Goal: Transaction & Acquisition: Purchase product/service

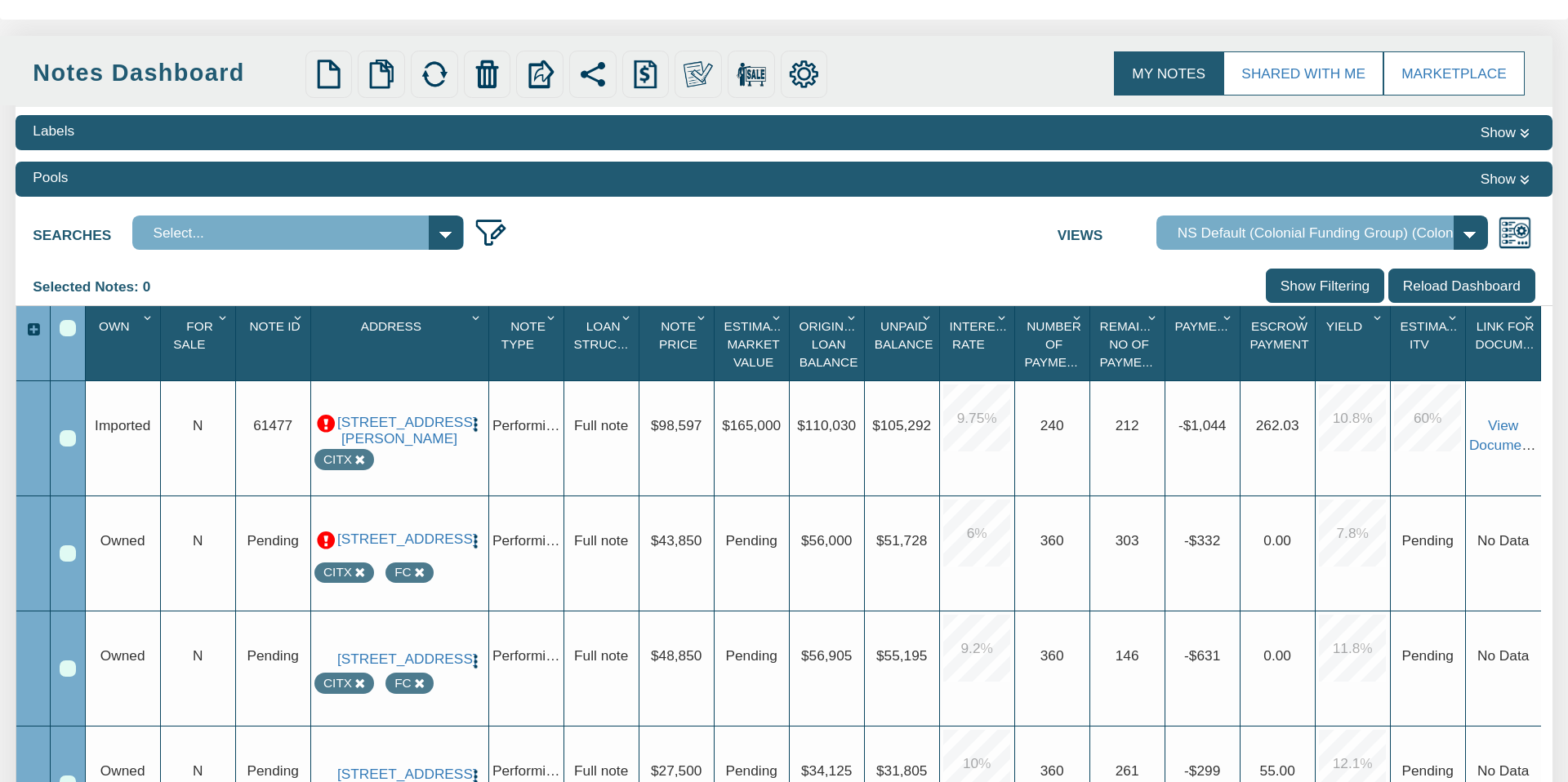
scroll to position [247, 0]
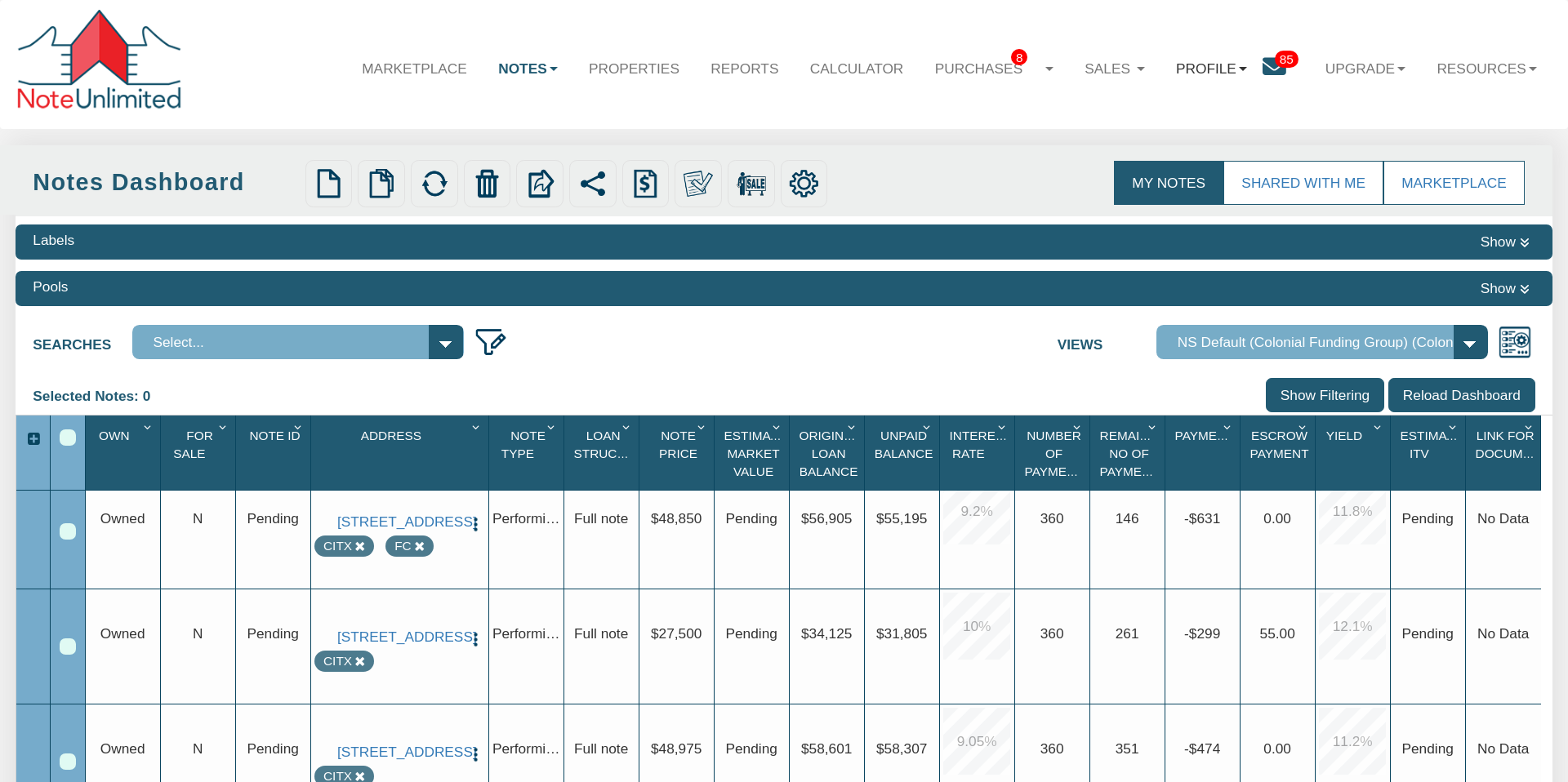
click at [1204, 68] on link "Profile" at bounding box center [1211, 67] width 102 height 47
click at [1278, 61] on span "85" at bounding box center [1287, 59] width 24 height 17
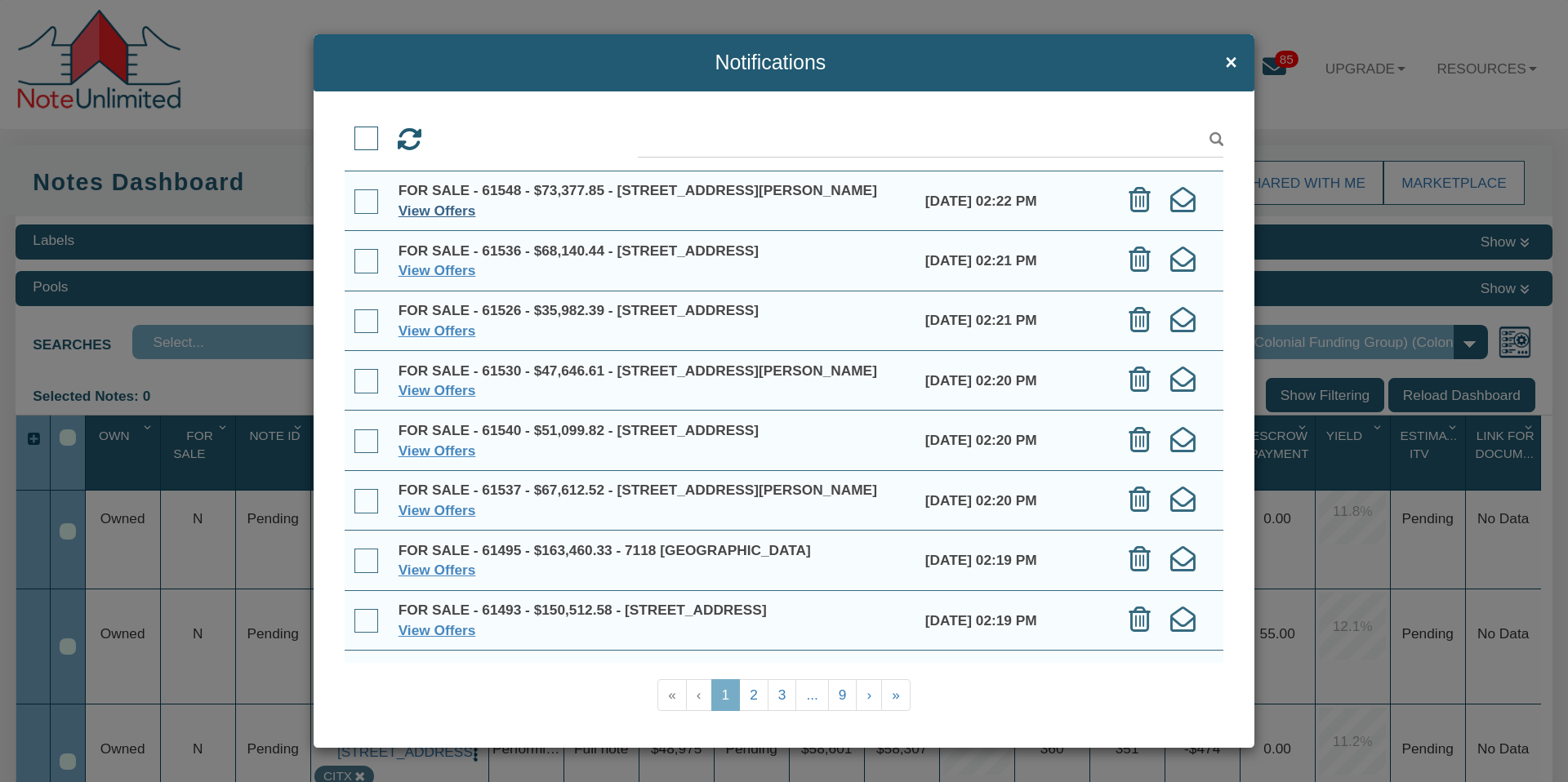
click at [433, 210] on link "View Offers" at bounding box center [437, 210] width 77 height 16
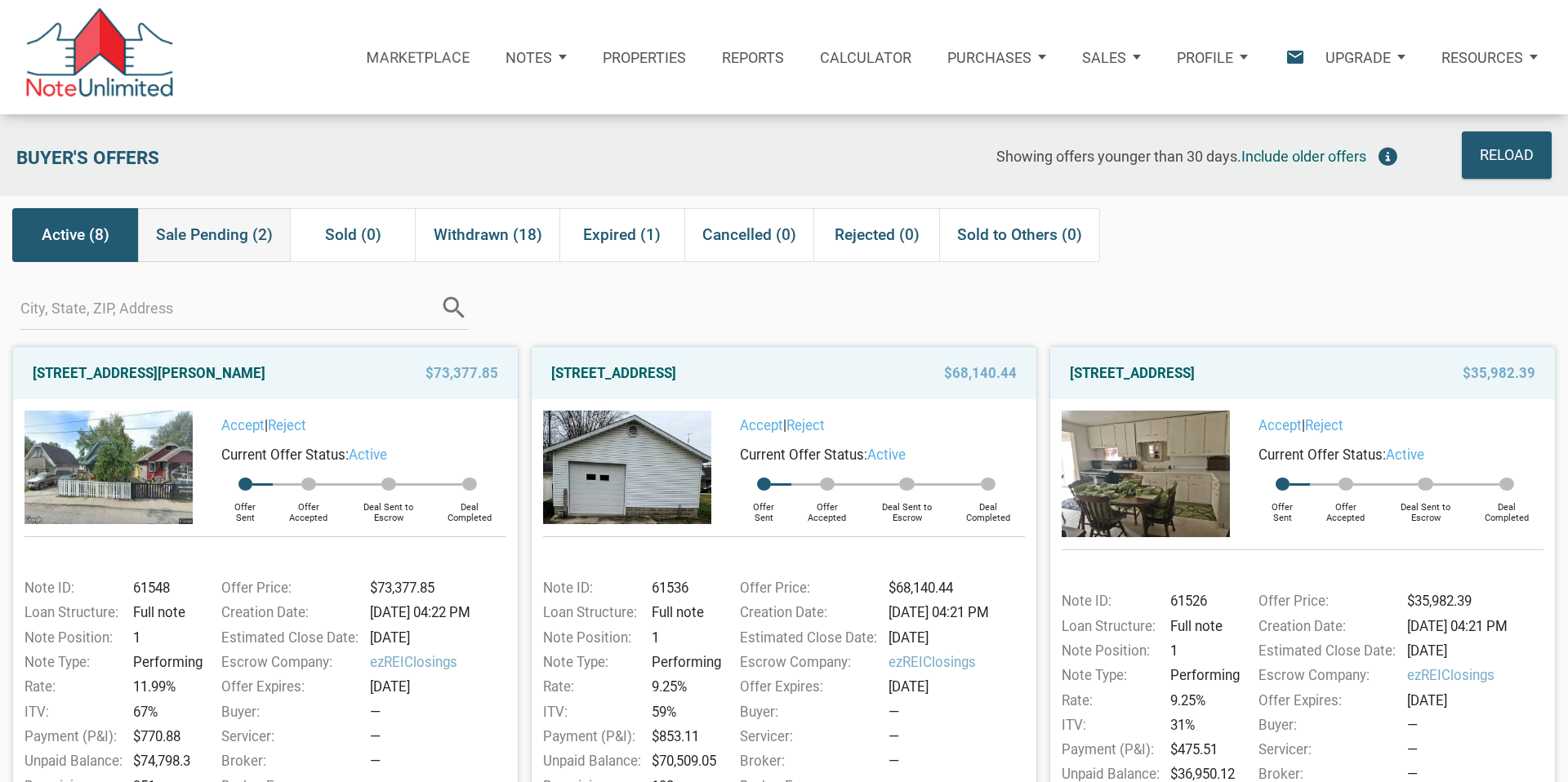
click at [233, 237] on span "Sale Pending (2)" at bounding box center [214, 235] width 117 height 29
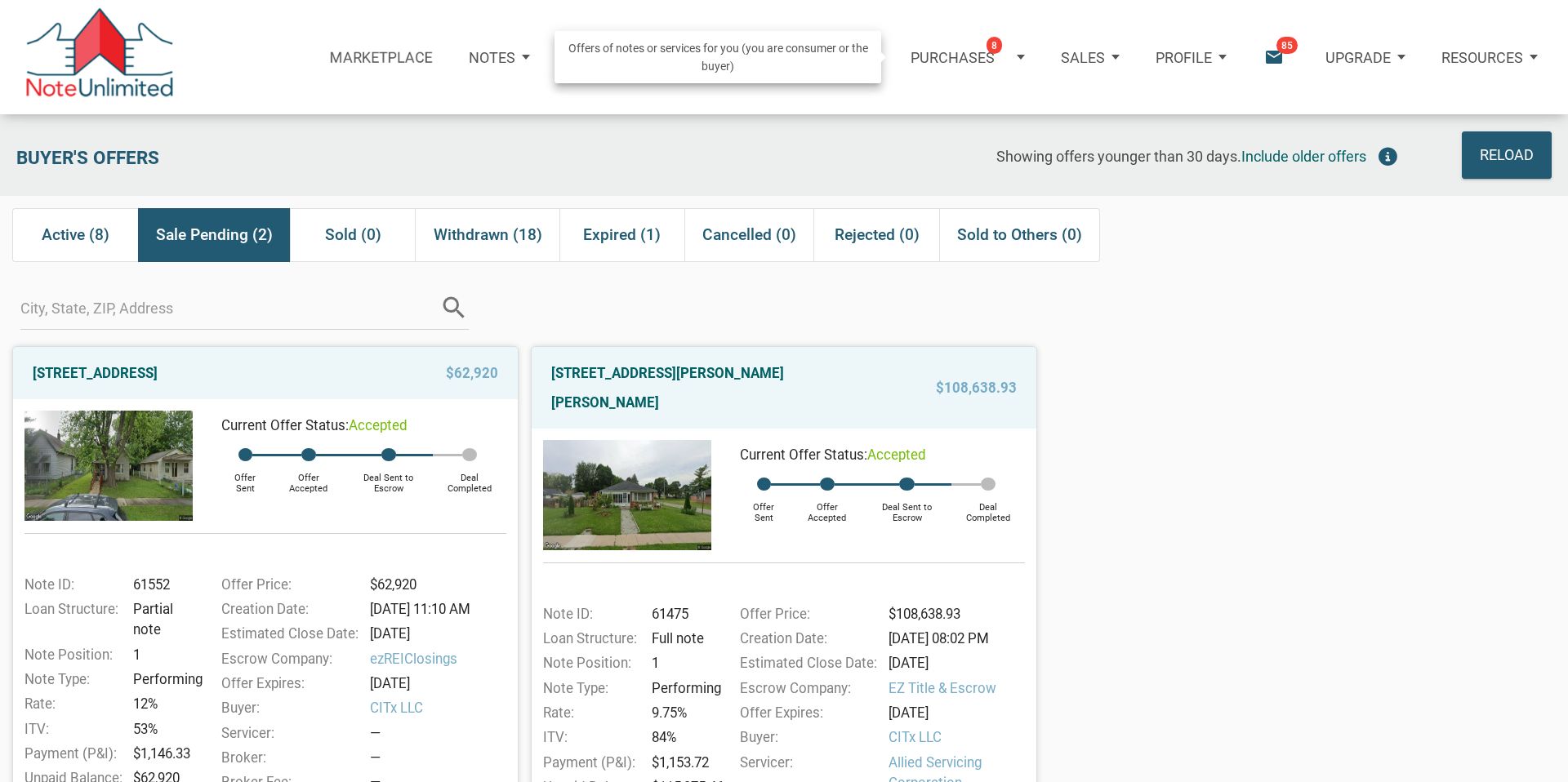
click at [954, 58] on p "Purchases" at bounding box center [952, 58] width 84 height 17
click at [897, 113] on link "Note Offers 8" at bounding box center [944, 108] width 188 height 38
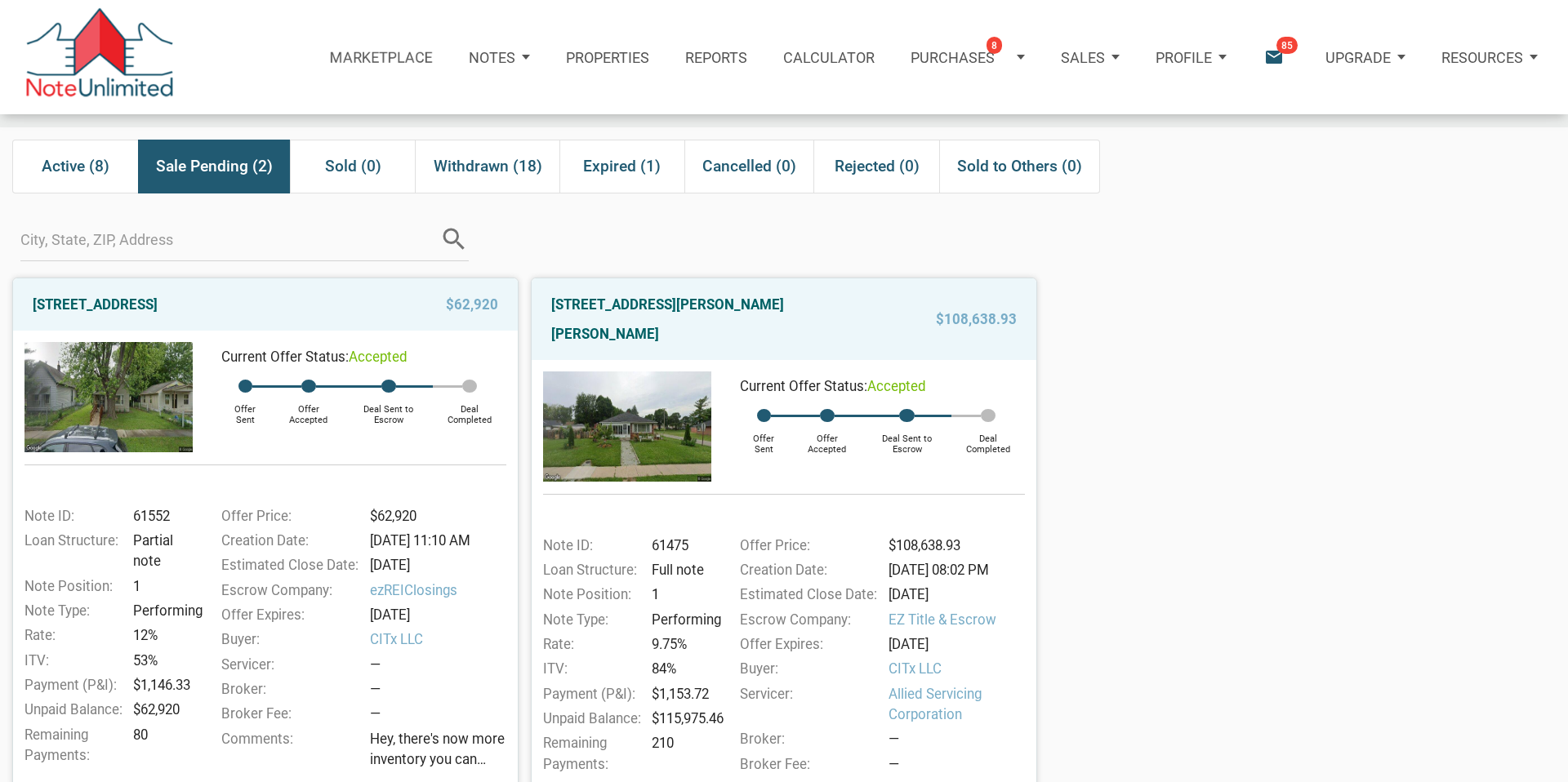
scroll to position [44, 0]
